Goal: Information Seeking & Learning: Learn about a topic

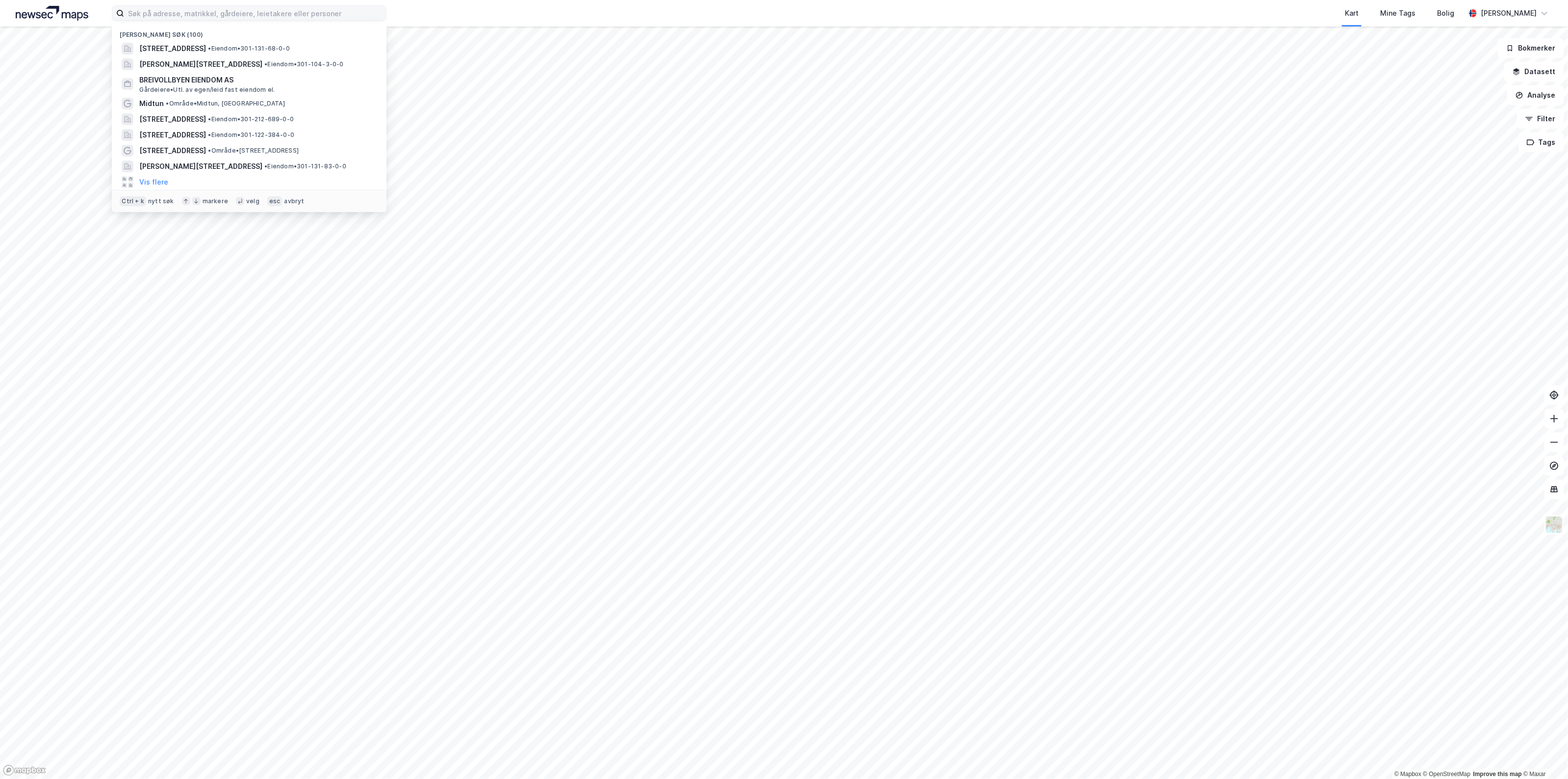
click at [197, 10] on input at bounding box center [255, 13] width 262 height 15
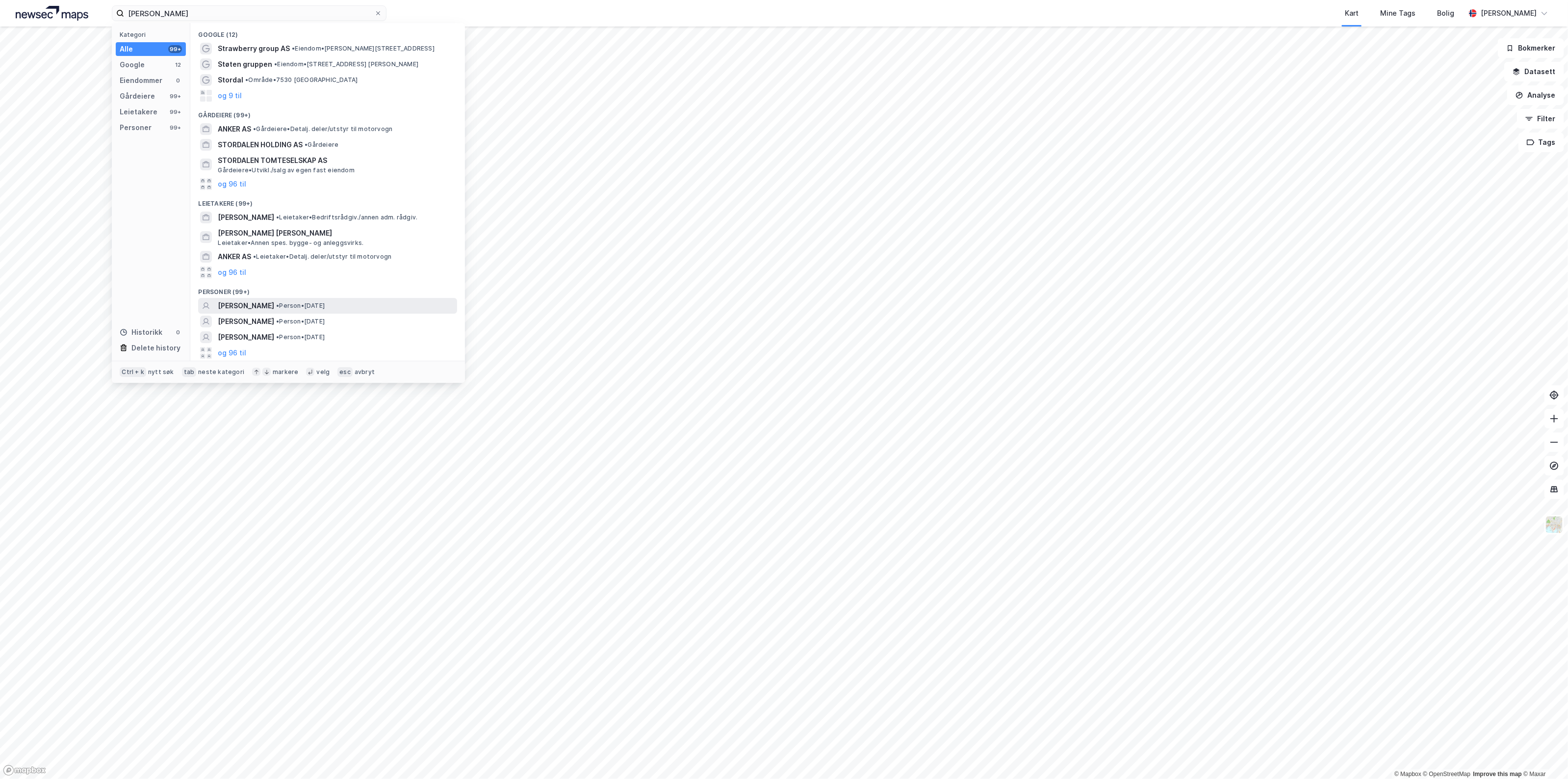
type input "[PERSON_NAME]"
click at [274, 303] on span "[PERSON_NAME]" at bounding box center [246, 305] width 57 height 12
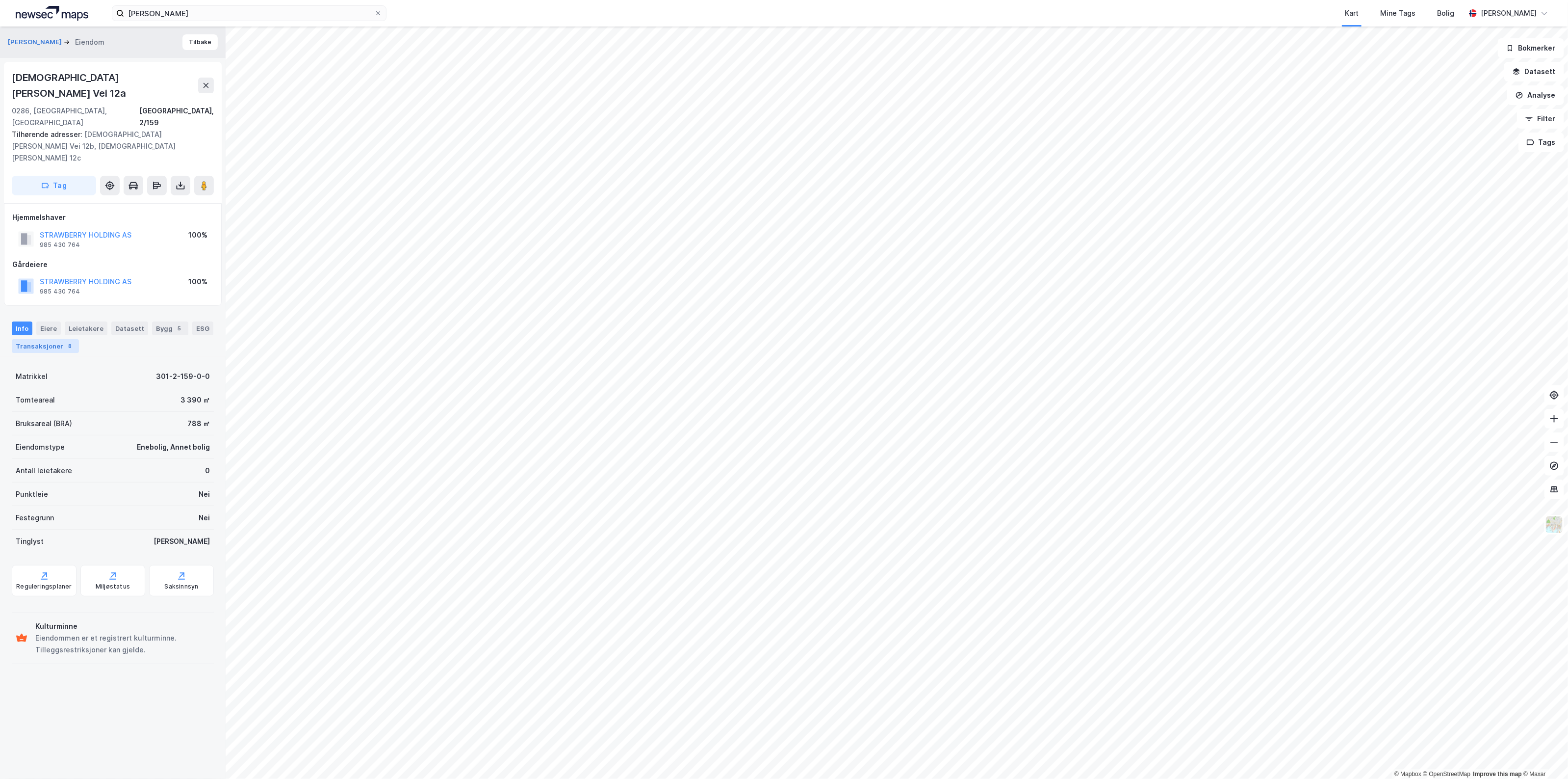
click at [79, 339] on div "Transaksjoner 8" at bounding box center [45, 346] width 67 height 14
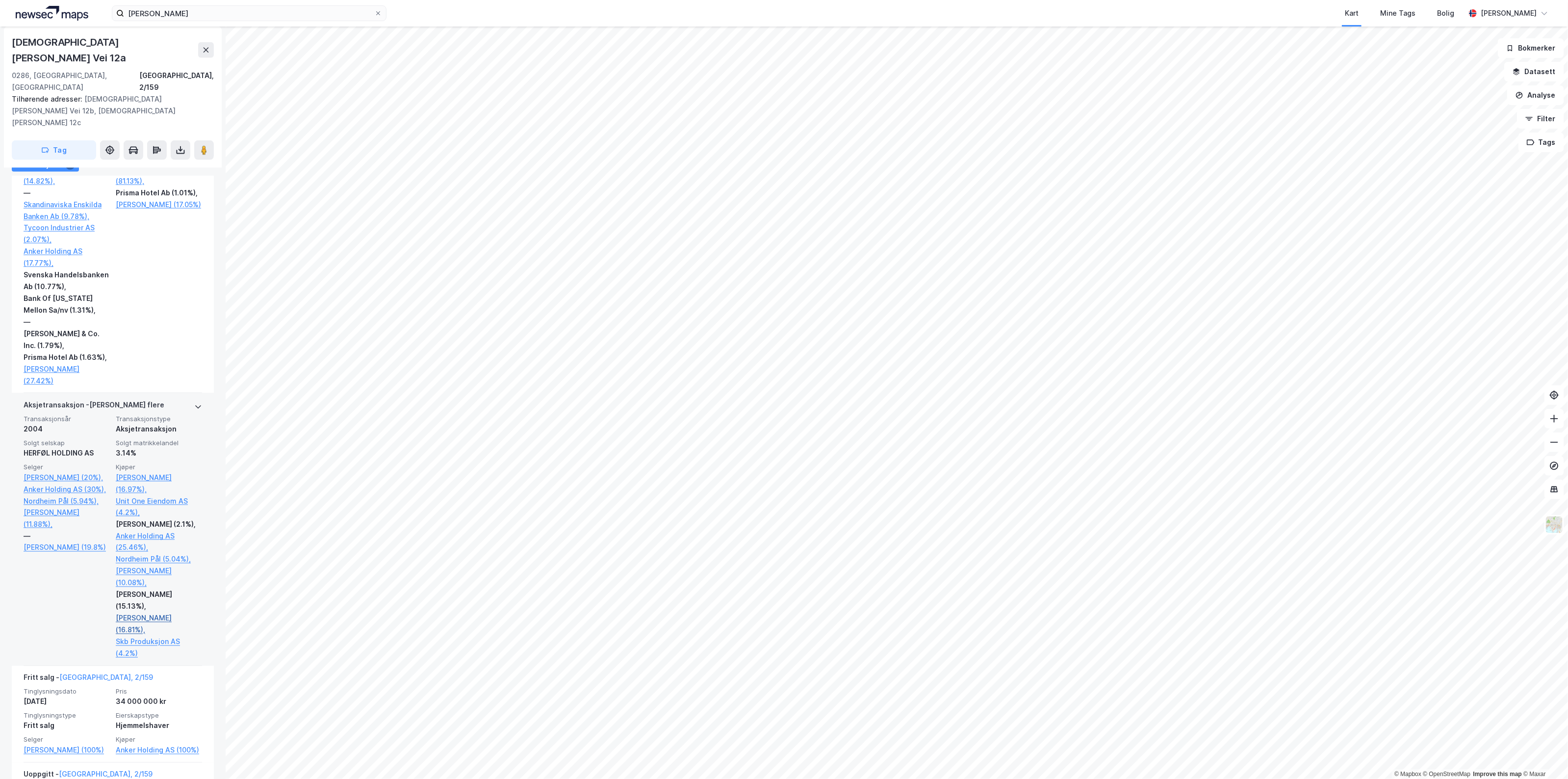
scroll to position [1103, 0]
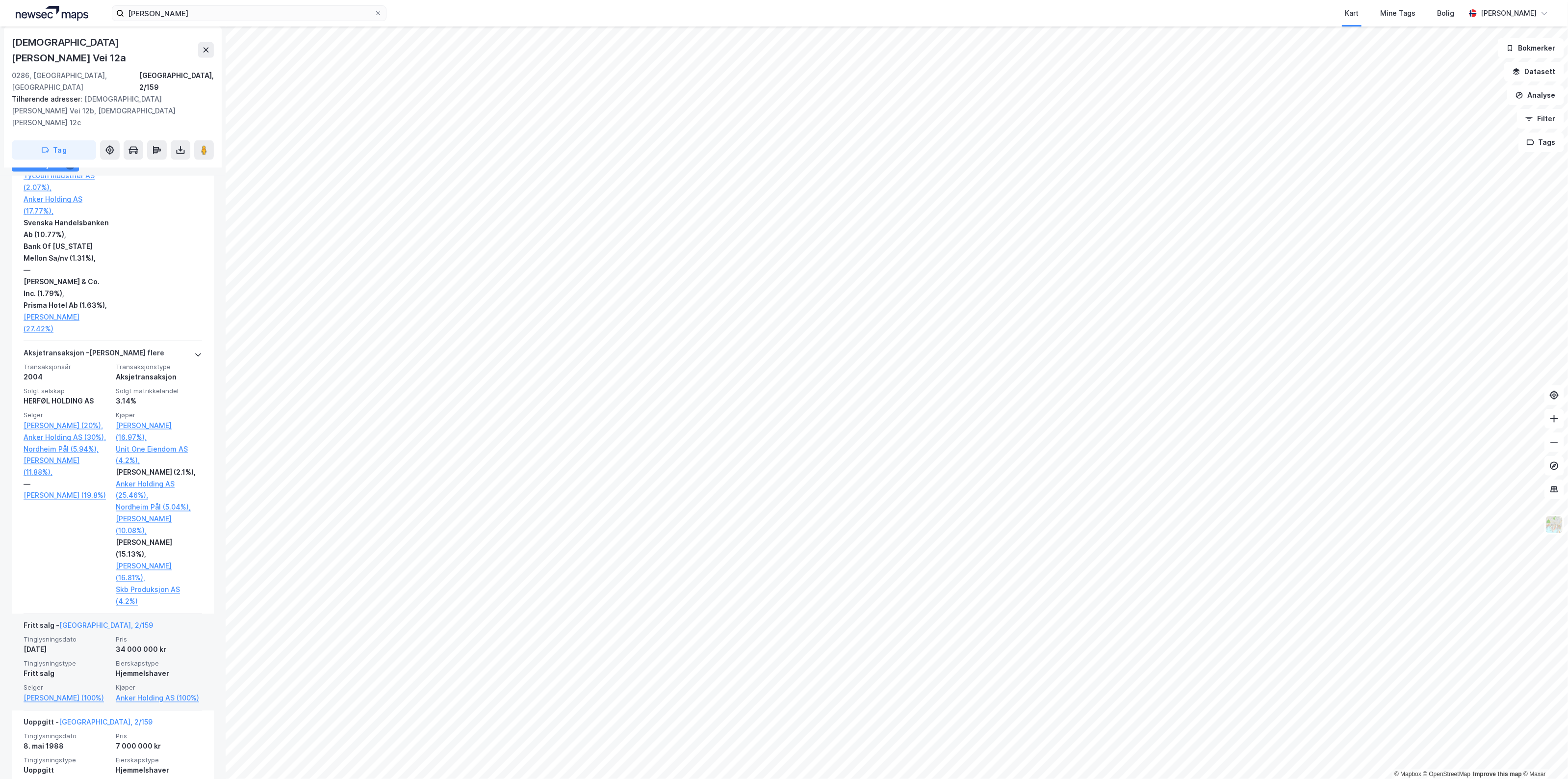
click at [163, 644] on div "34 000 000 kr" at bounding box center [159, 649] width 86 height 12
